Goal: Task Accomplishment & Management: Complete application form

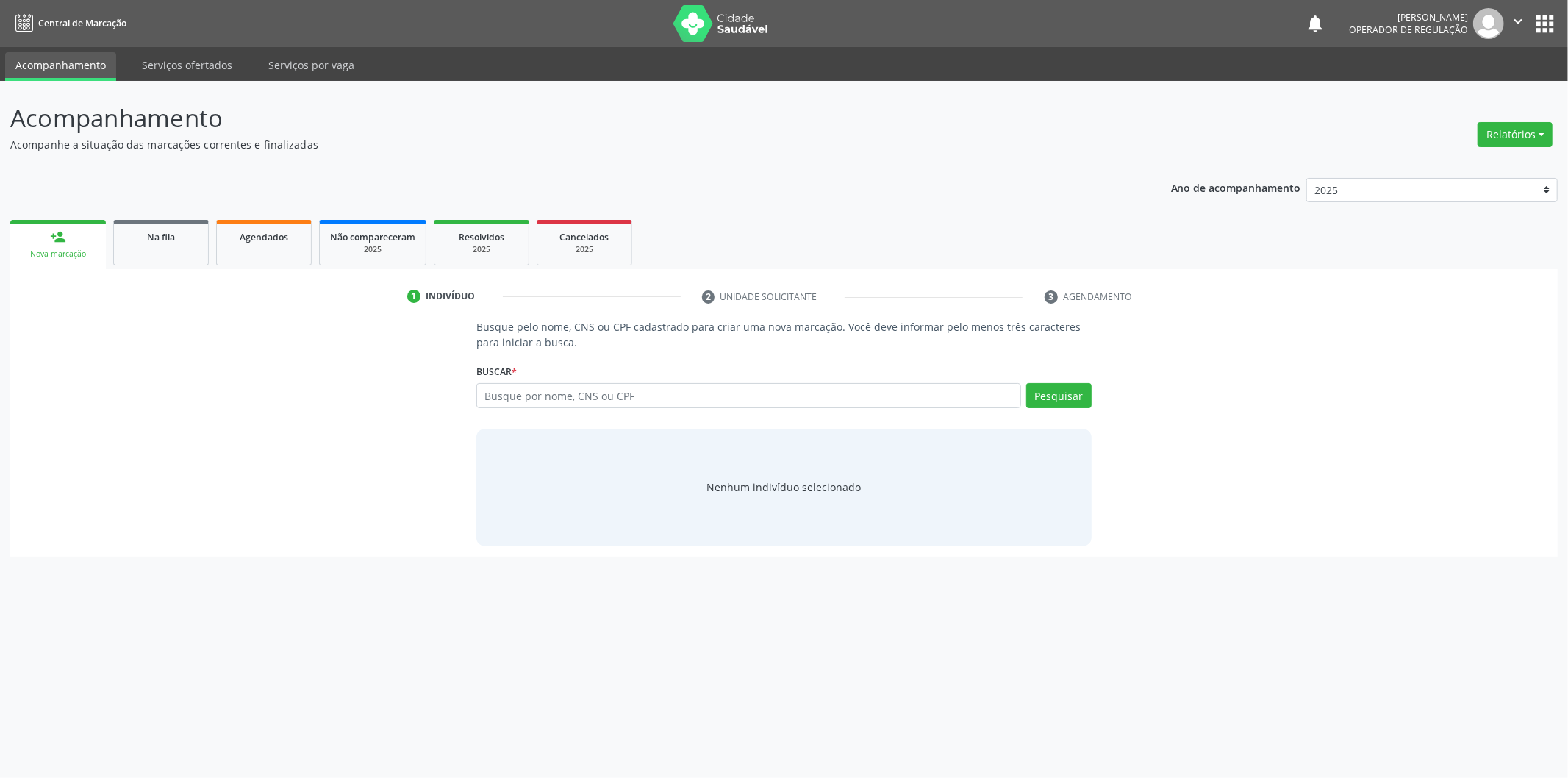
click at [673, 385] on input "text" at bounding box center [748, 395] width 544 height 25
type input "7"
type input "701205057088719"
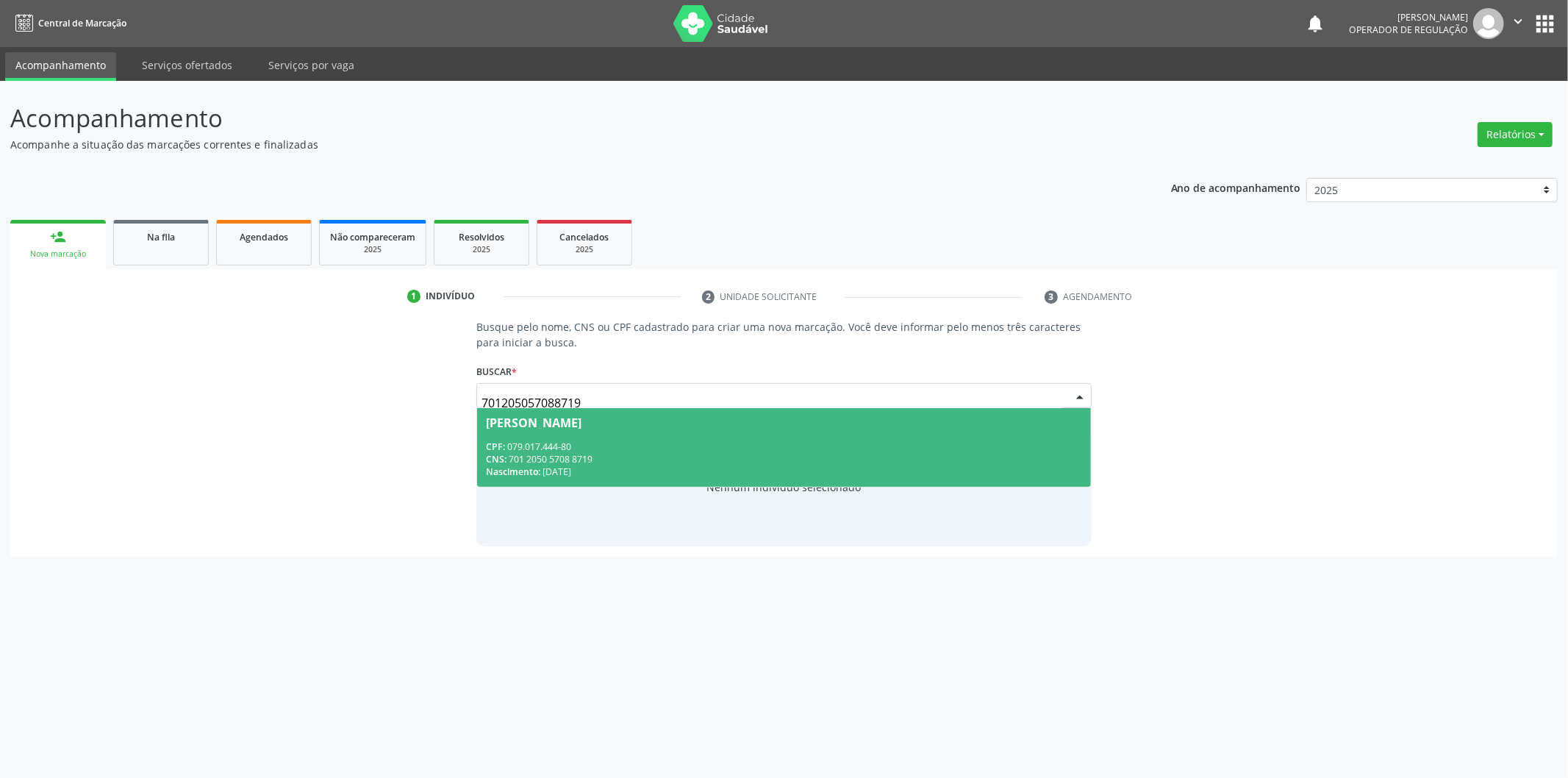
click at [629, 462] on div "CNS: 701 2050 5708 8719" at bounding box center [784, 459] width 596 height 13
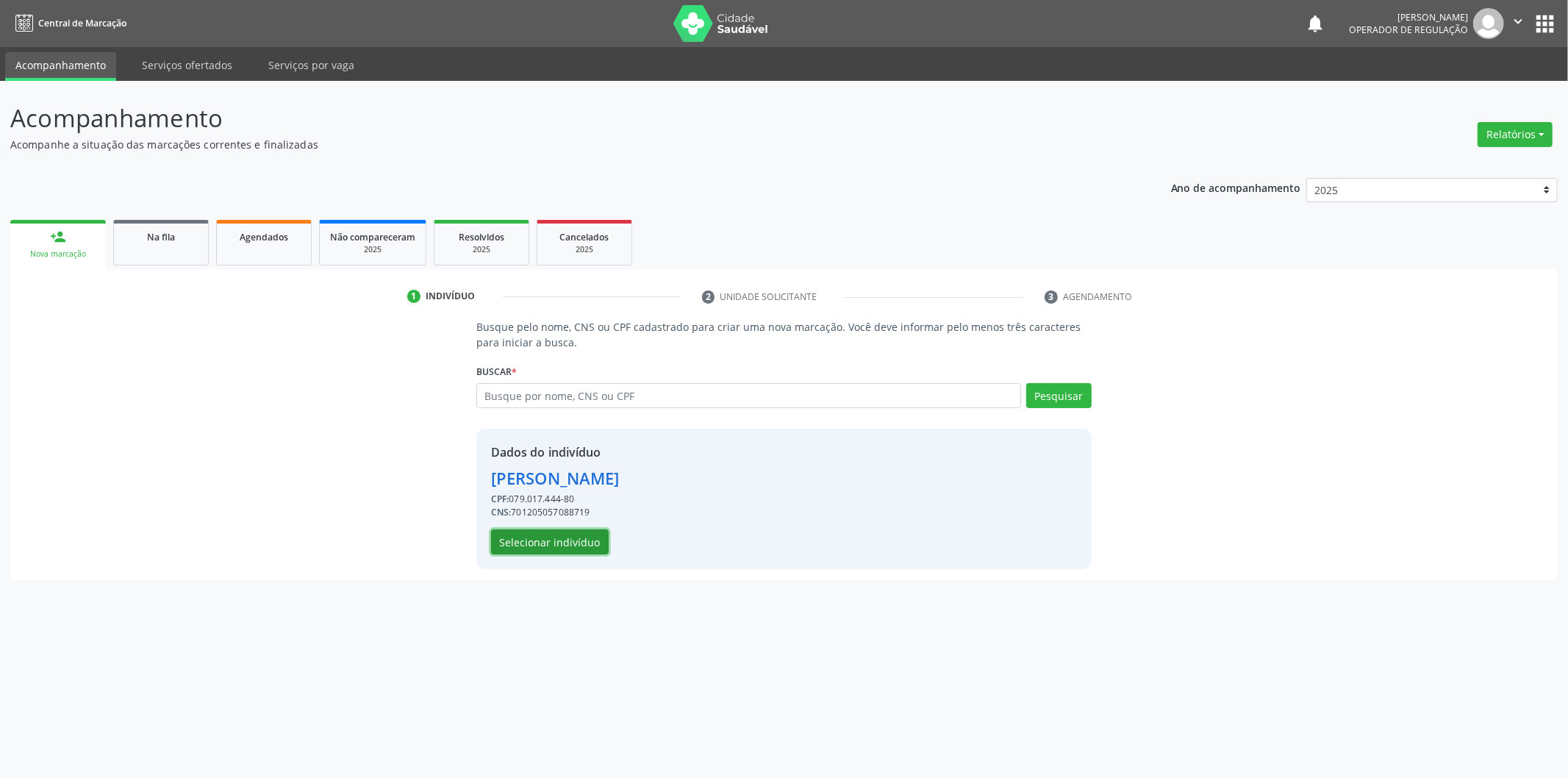
click at [564, 553] on button "Selecionar indivíduo" at bounding box center [550, 542] width 118 height 25
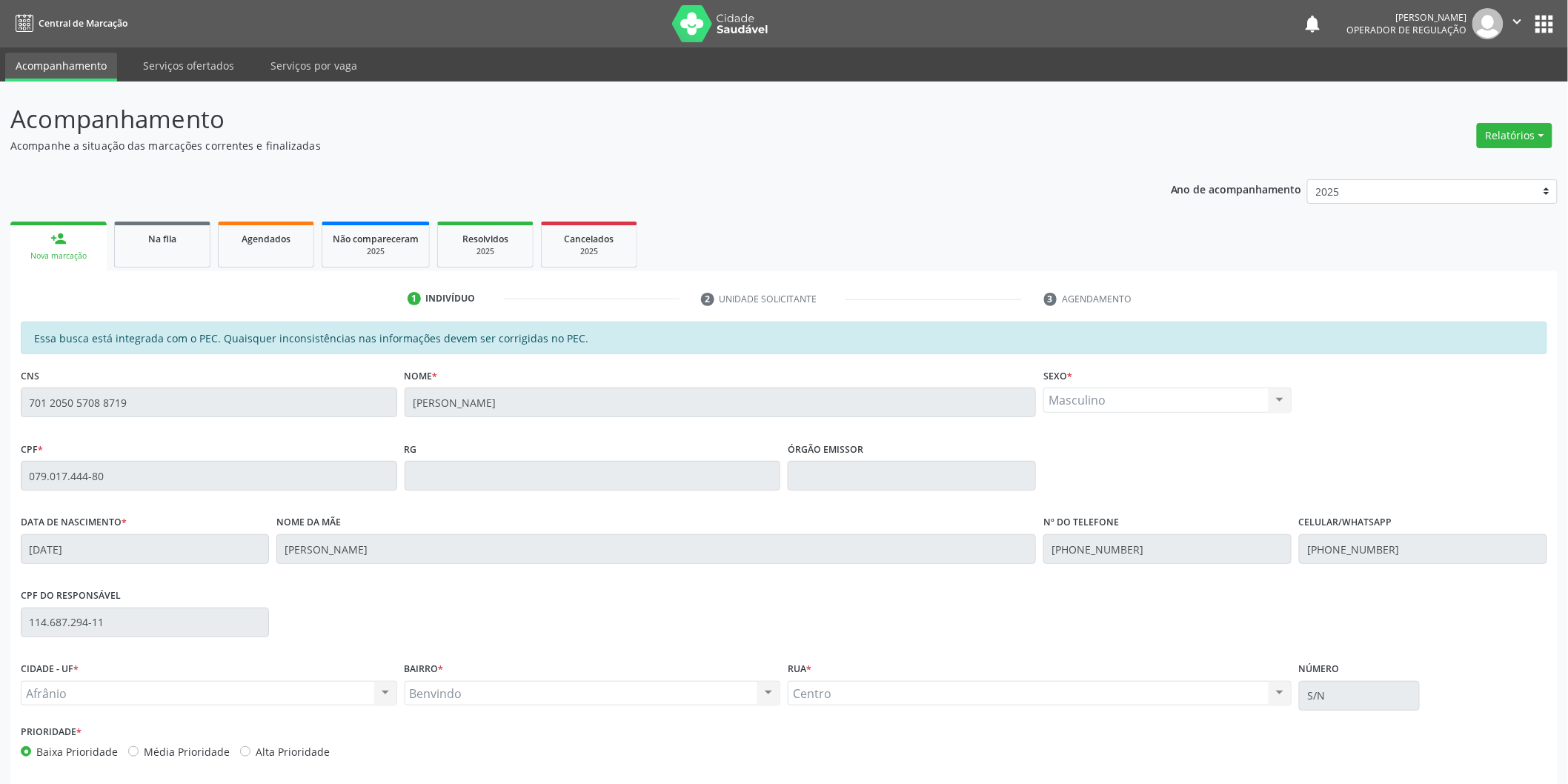
click at [197, 745] on label "Média Prioridade" at bounding box center [187, 751] width 86 height 16
click at [139, 745] on input "Média Prioridade" at bounding box center [134, 751] width 10 height 13
radio input "true"
click at [1568, 640] on html "Central de Marcação notifications [PERSON_NAME] Operador de regulação  Configu…" at bounding box center [784, 392] width 1568 height 784
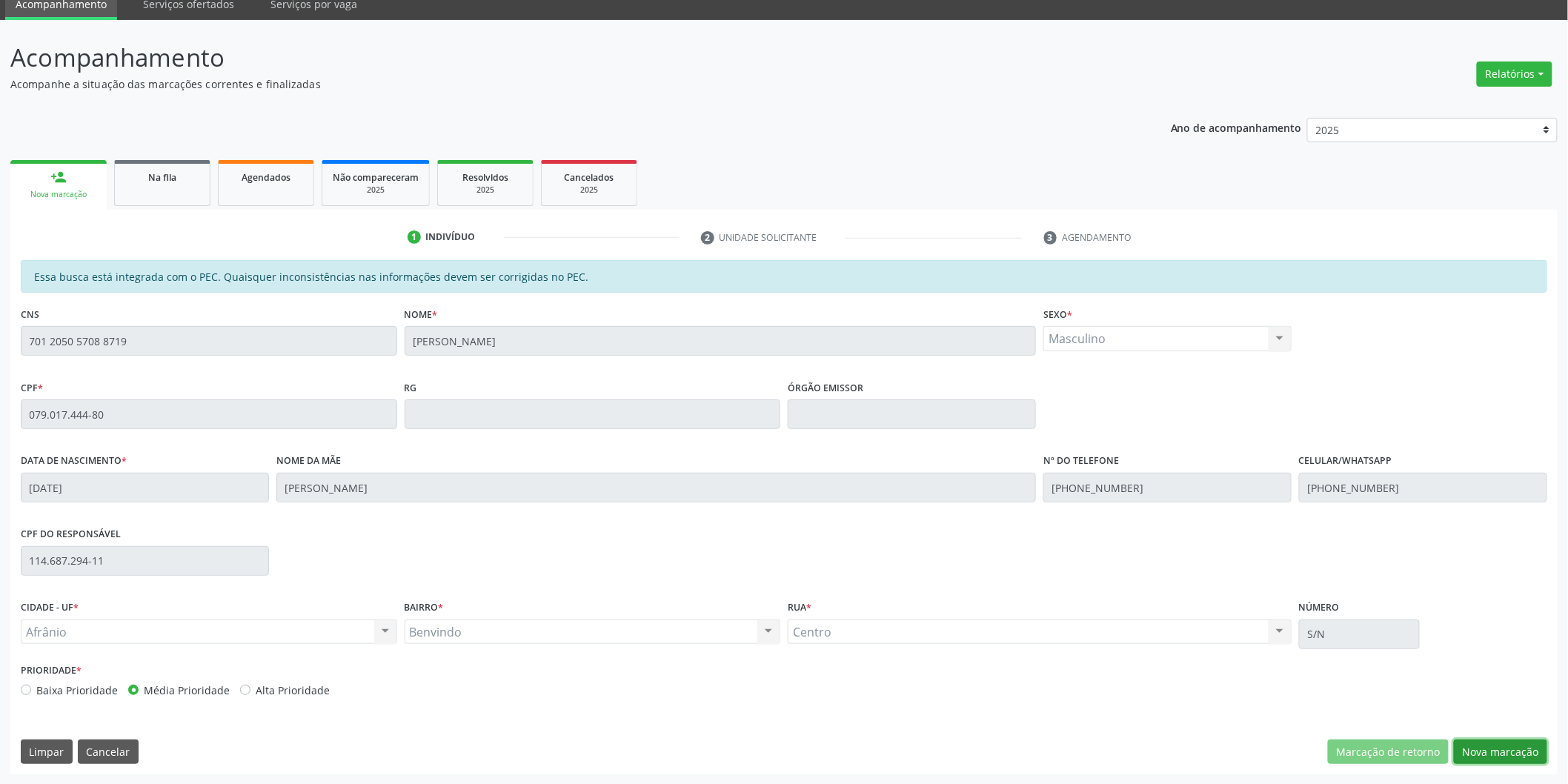
click at [1500, 750] on button "Nova marcação" at bounding box center [1501, 752] width 93 height 25
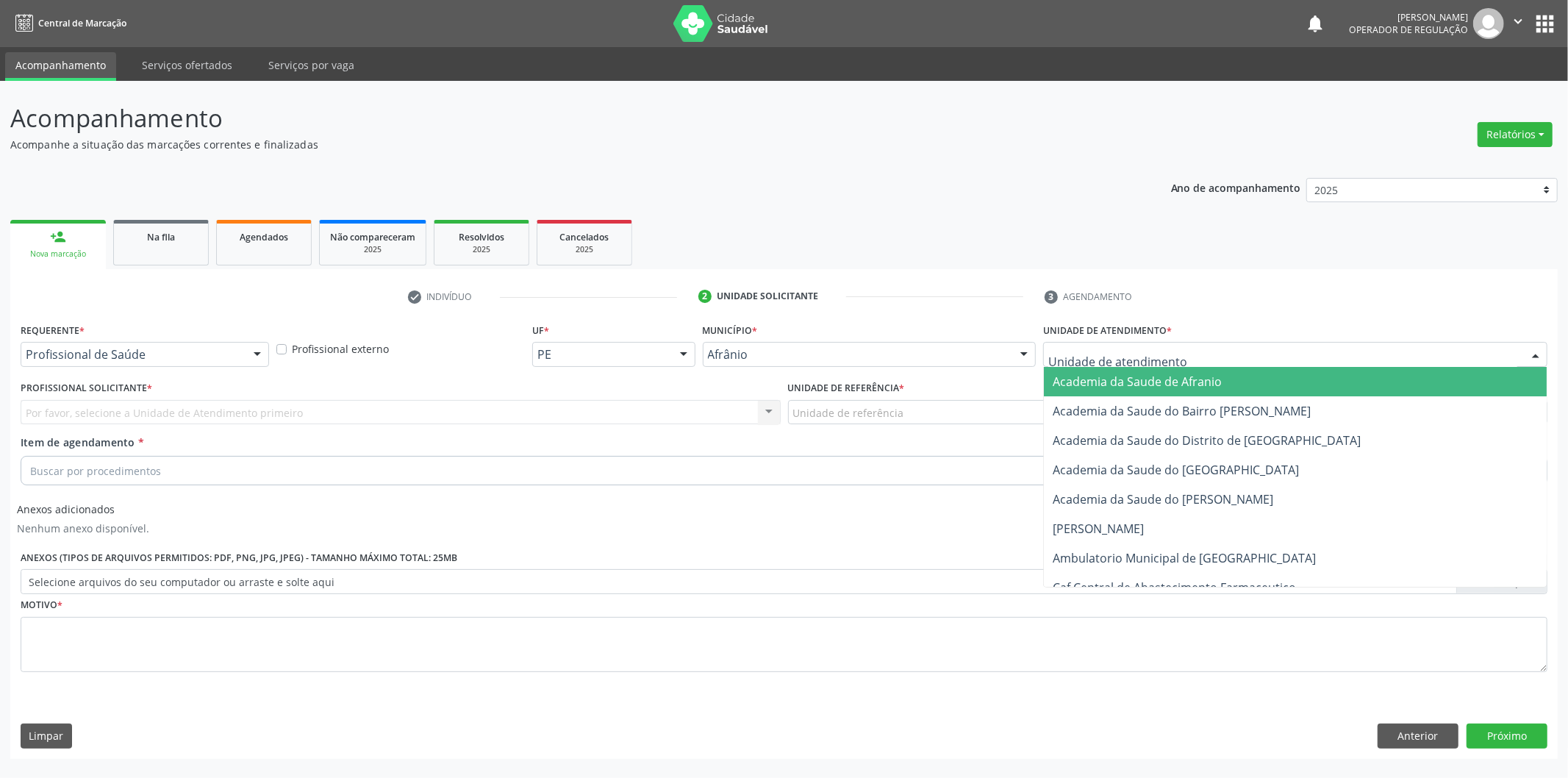
click at [1196, 364] on div at bounding box center [1294, 355] width 504 height 25
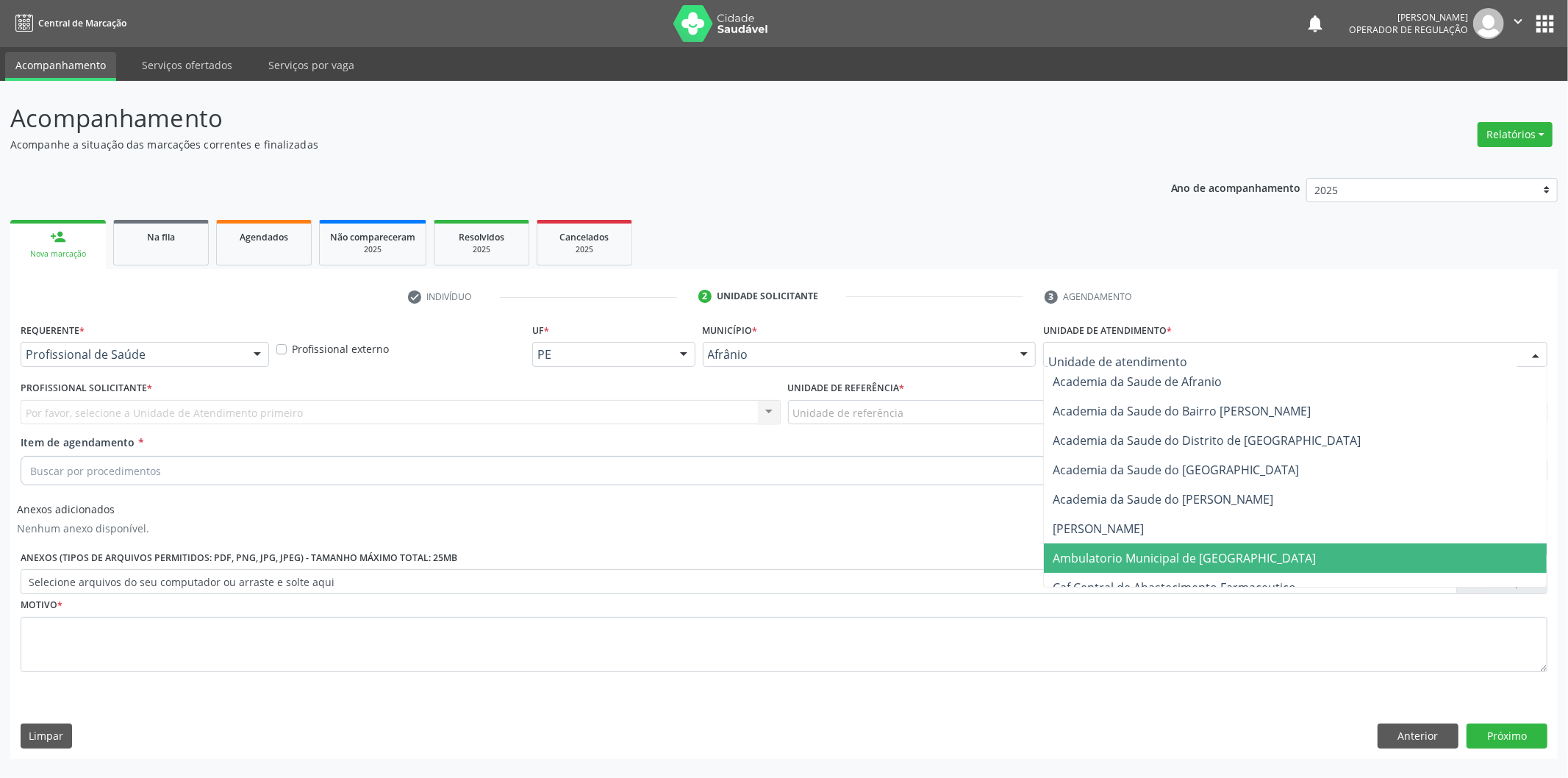
click at [1140, 559] on span "Ambulatorio Municipal de [GEOGRAPHIC_DATA]" at bounding box center [1184, 558] width 263 height 16
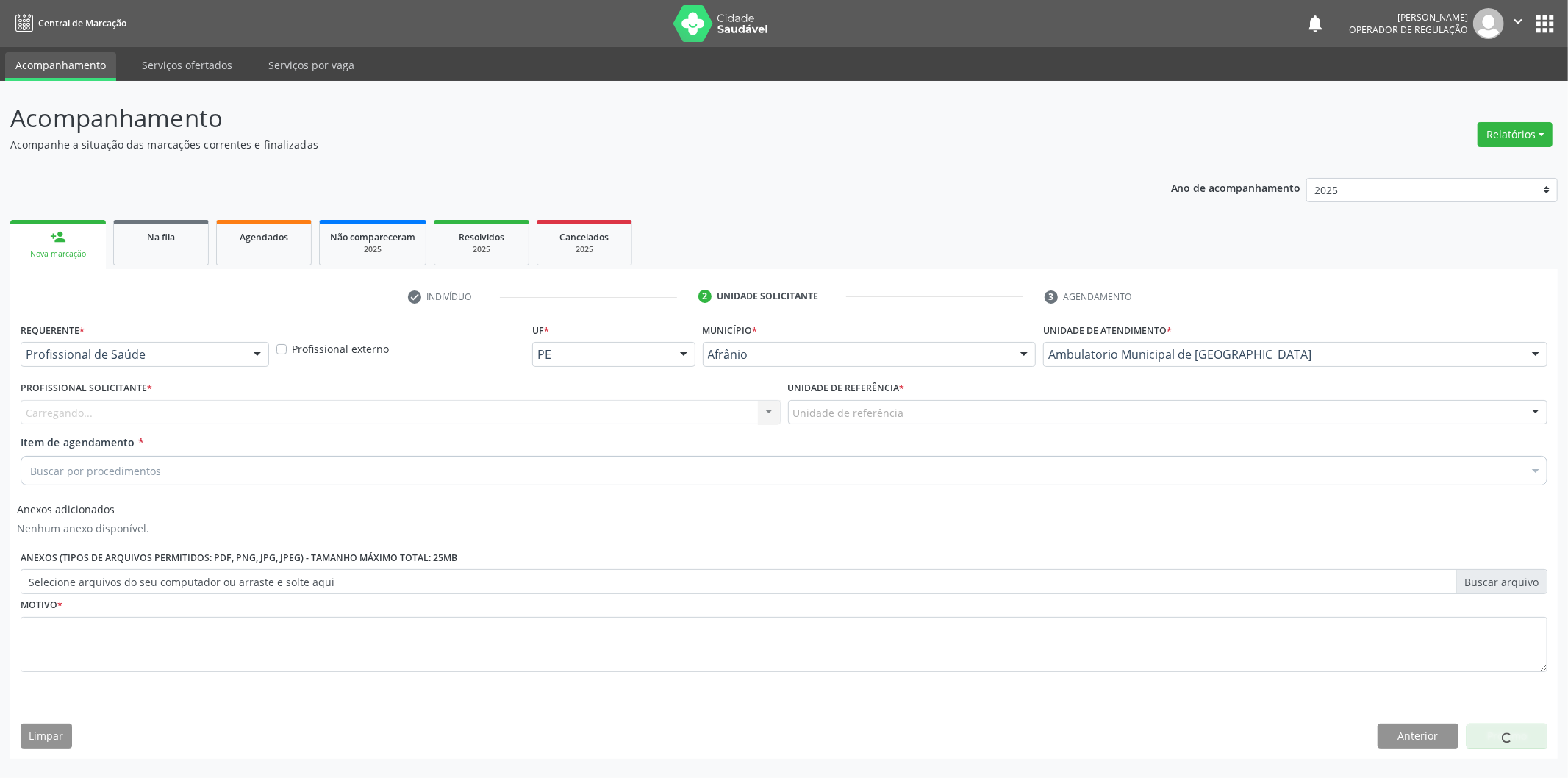
click at [476, 404] on div "Carregando... Nenhum resultado encontrado para: " " Não há nenhuma opção para s…" at bounding box center [400, 412] width 760 height 25
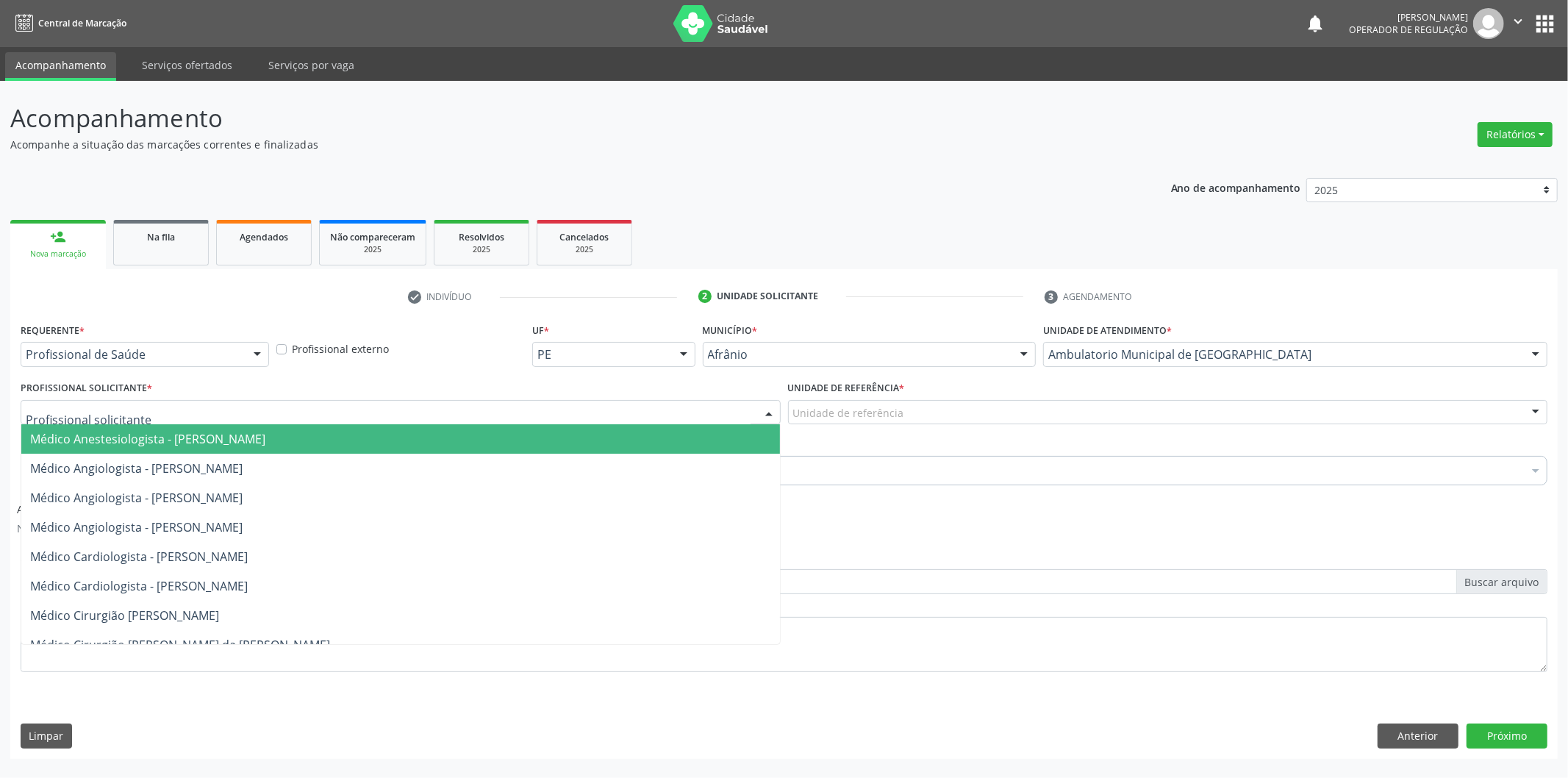
click at [476, 404] on div at bounding box center [400, 412] width 760 height 25
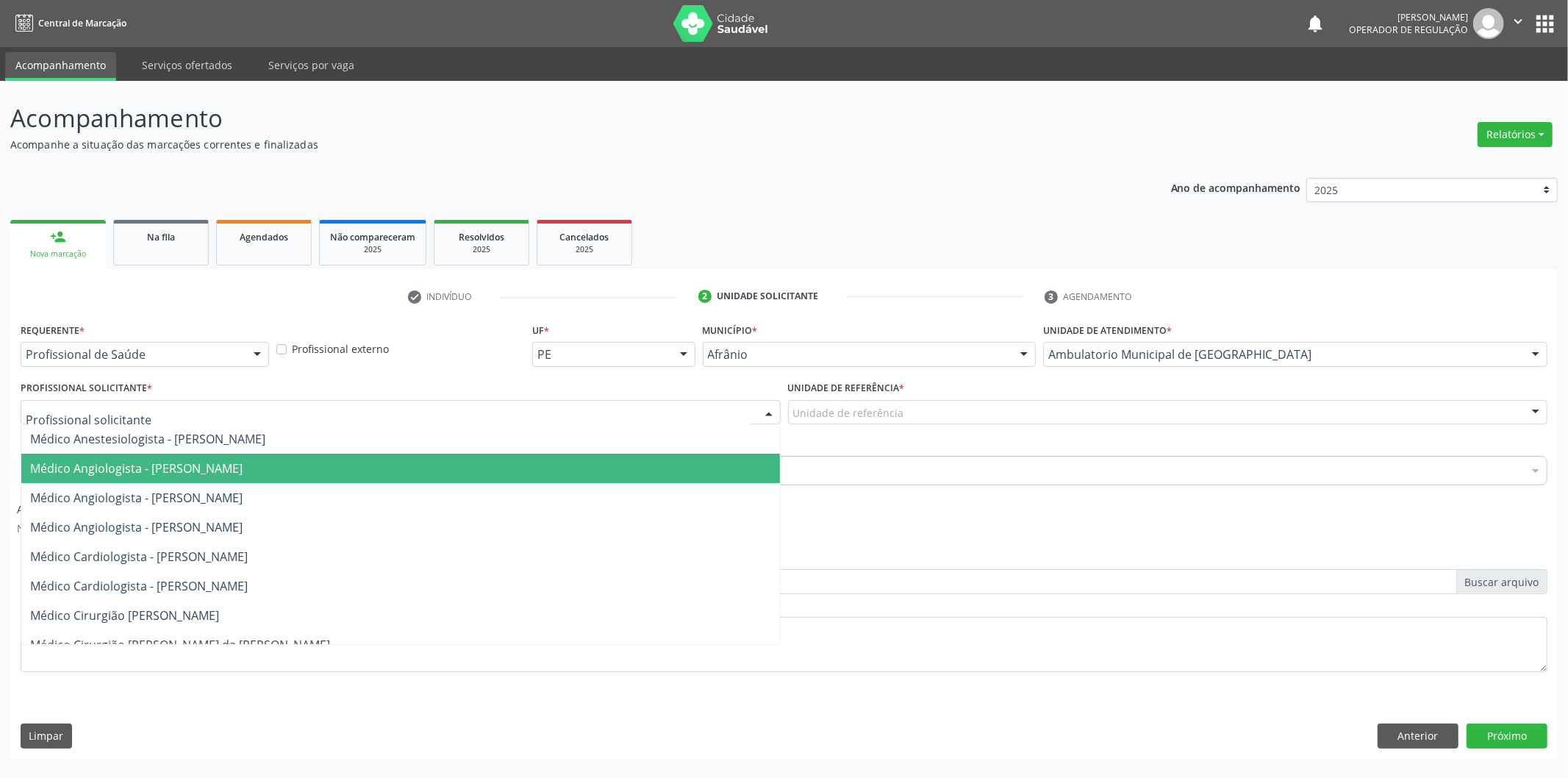
click at [461, 481] on span "Médico Angiologista - [PERSON_NAME]" at bounding box center [400, 468] width 759 height 29
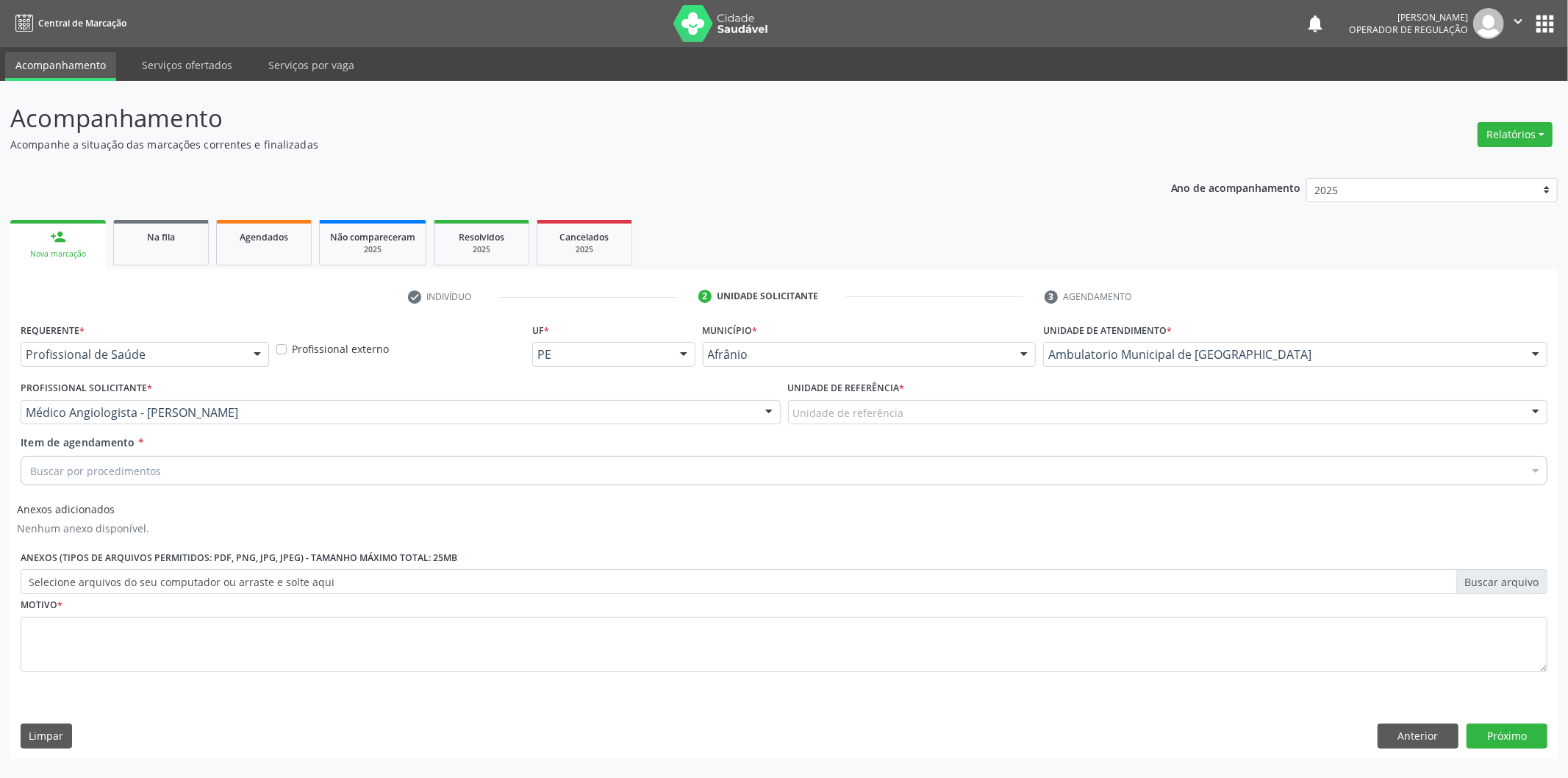
click at [931, 417] on div "Unidade de referência" at bounding box center [1168, 412] width 760 height 25
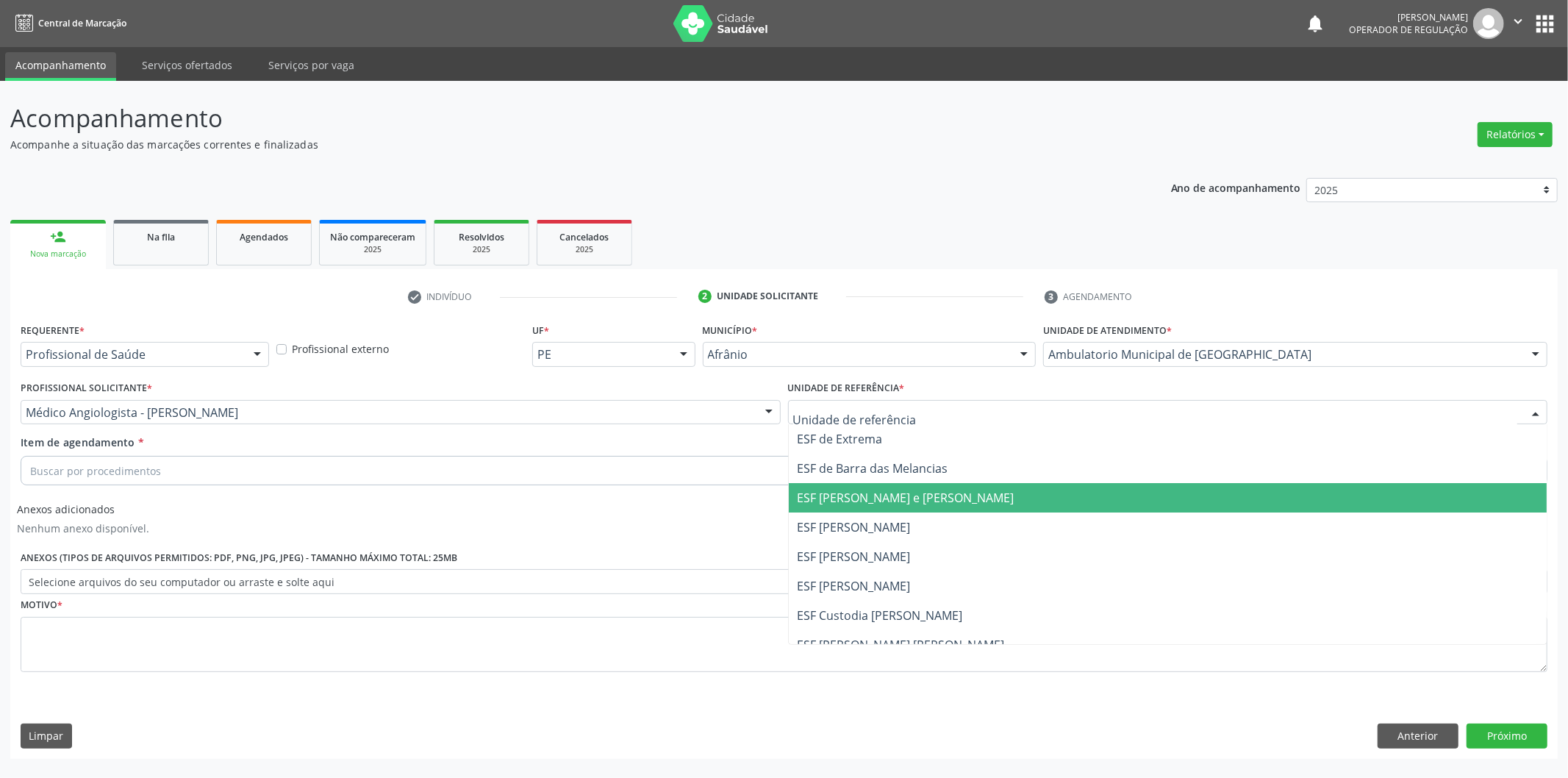
click at [895, 503] on span "ESF [PERSON_NAME] e [PERSON_NAME]" at bounding box center [906, 498] width 217 height 16
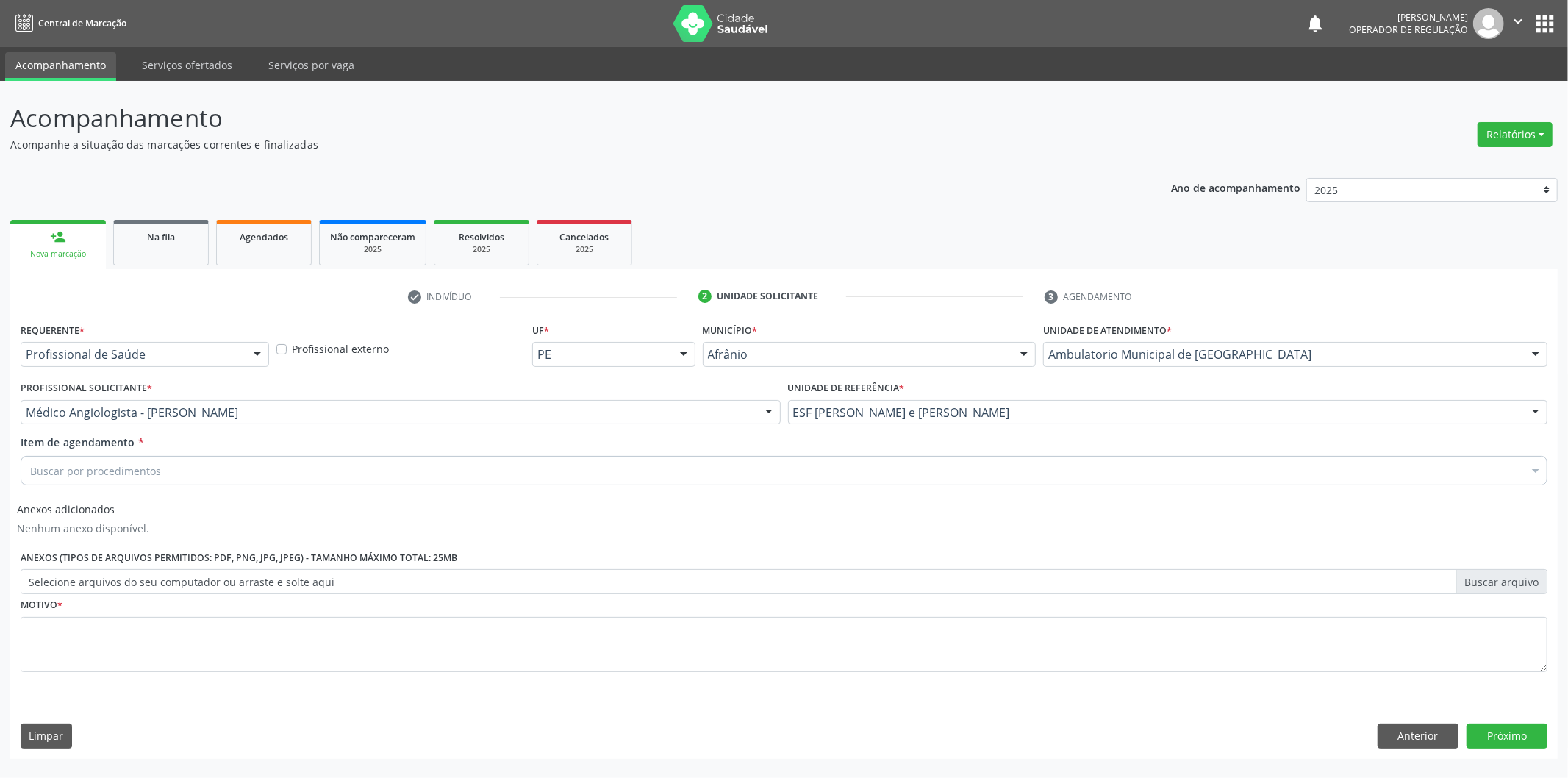
click at [829, 462] on div "Buscar por procedimentos" at bounding box center [784, 470] width 1527 height 29
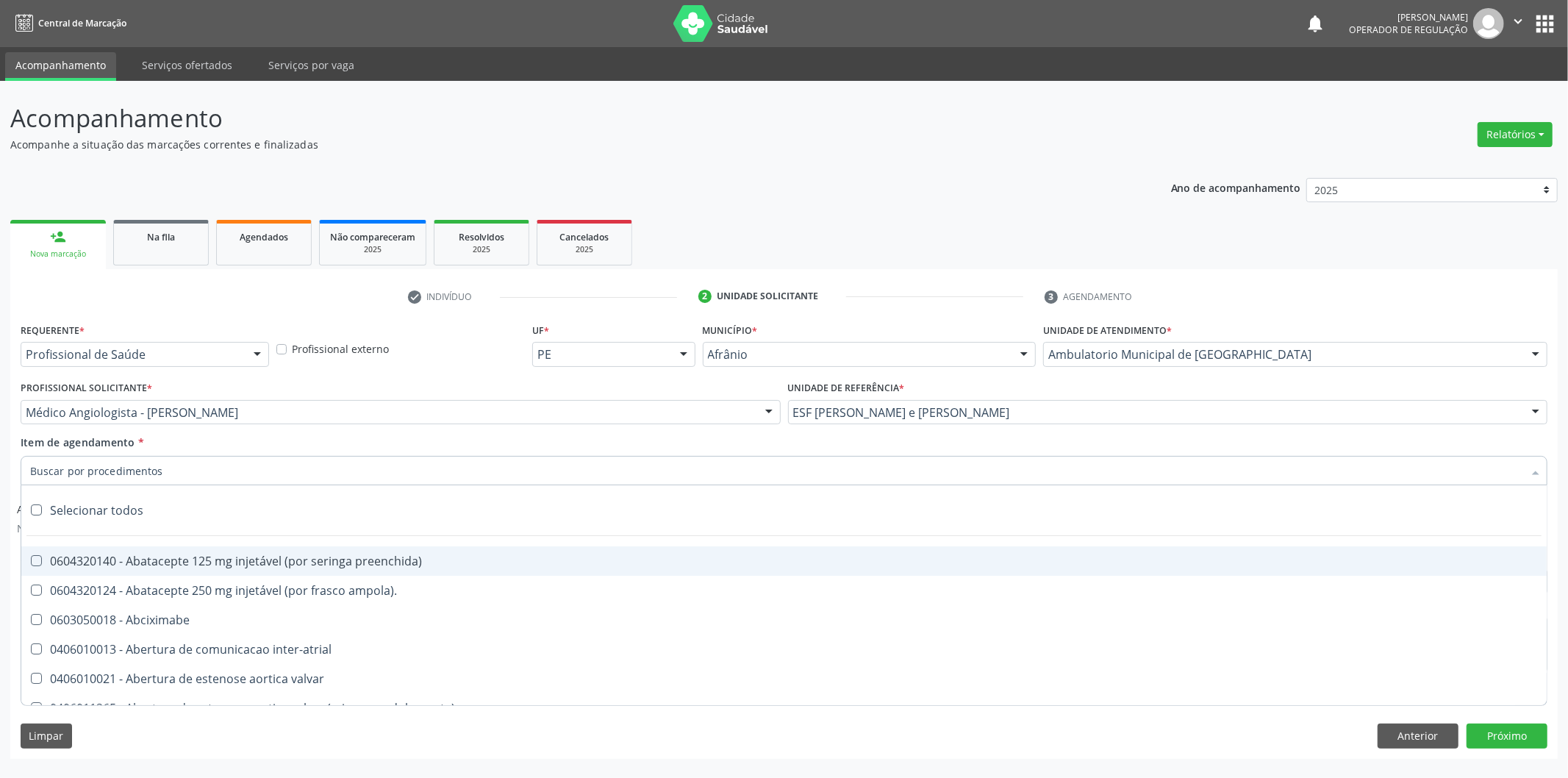
click at [826, 473] on input "Item de agendamento *" at bounding box center [776, 470] width 1493 height 29
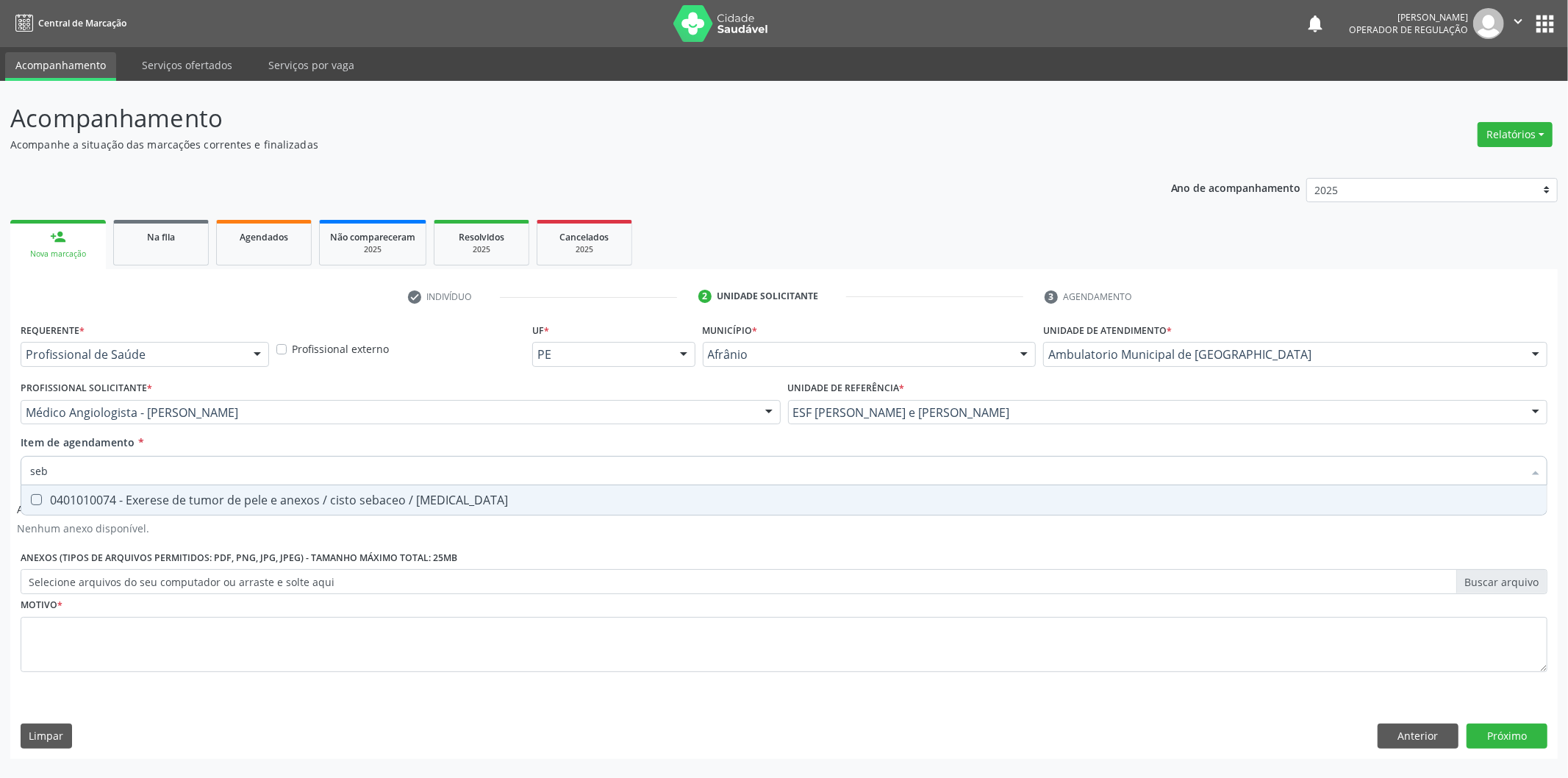
type input "se"
